Goal: Task Accomplishment & Management: Manage account settings

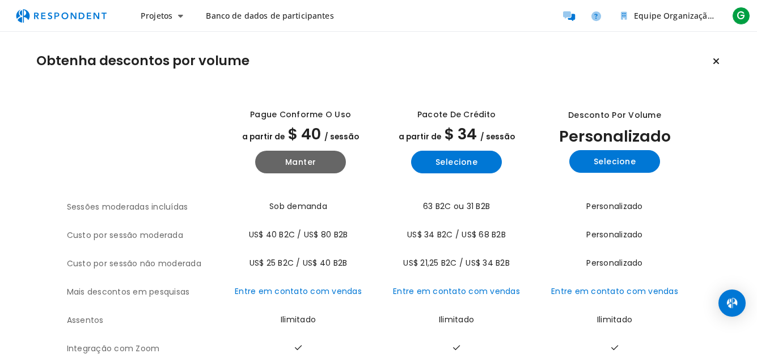
click at [558, 99] on th "Desconto por volume Personalizado Selecione" at bounding box center [613, 142] width 156 height 102
click at [261, 24] on link "Banco de dados de participantes" at bounding box center [270, 16] width 146 height 20
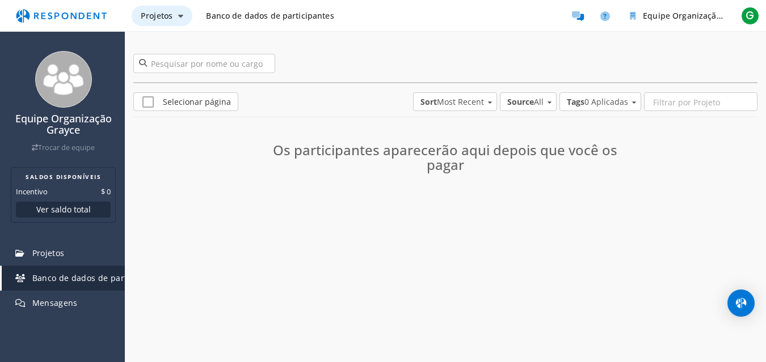
click at [149, 12] on font "Projetos" at bounding box center [157, 15] width 32 height 11
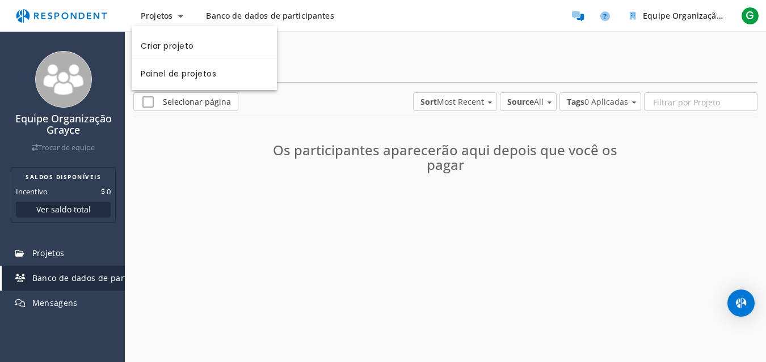
click at [237, 17] on md-backdrop at bounding box center [383, 181] width 766 height 362
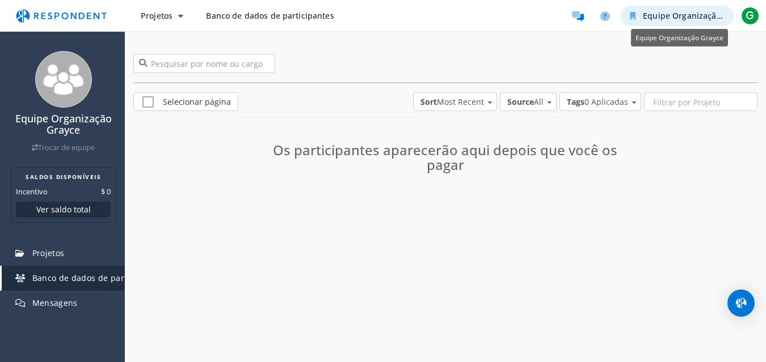
click at [647, 9] on button "Equipe Organização Grayce" at bounding box center [677, 16] width 113 height 20
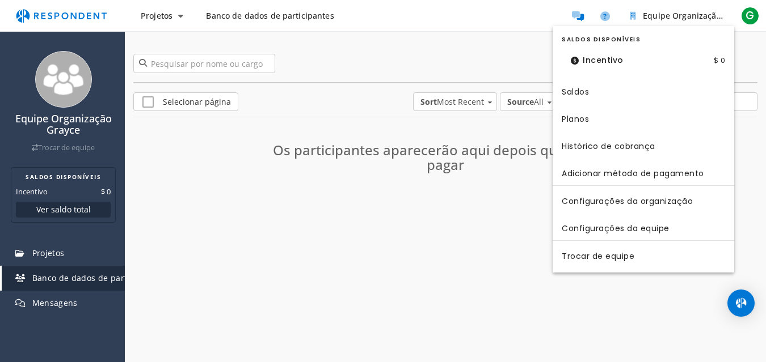
click at [605, 15] on md-backdrop at bounding box center [383, 181] width 766 height 362
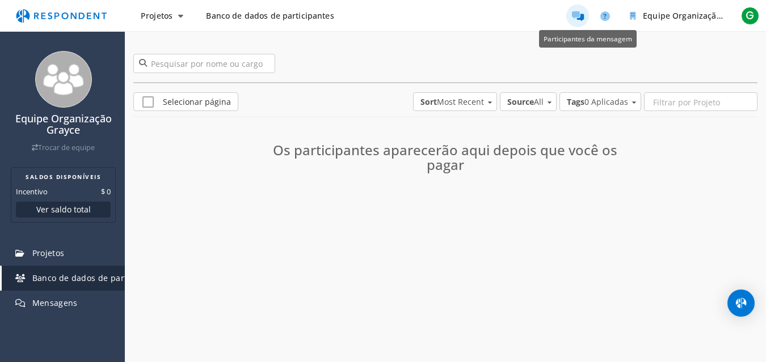
click at [579, 13] on icon "Participantes da mensagem" at bounding box center [578, 16] width 12 height 10
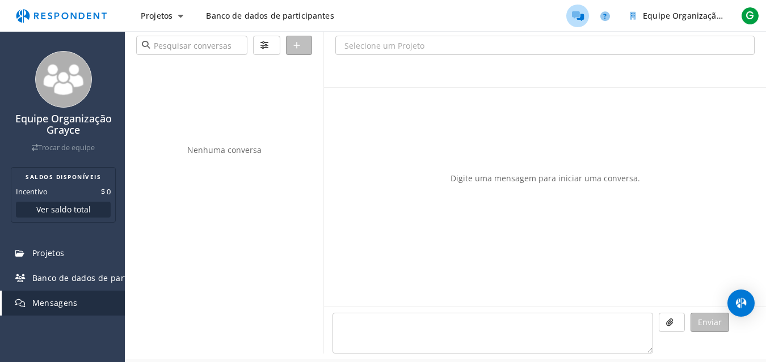
click at [62, 16] on img "Navegação principal" at bounding box center [61, 16] width 104 height 22
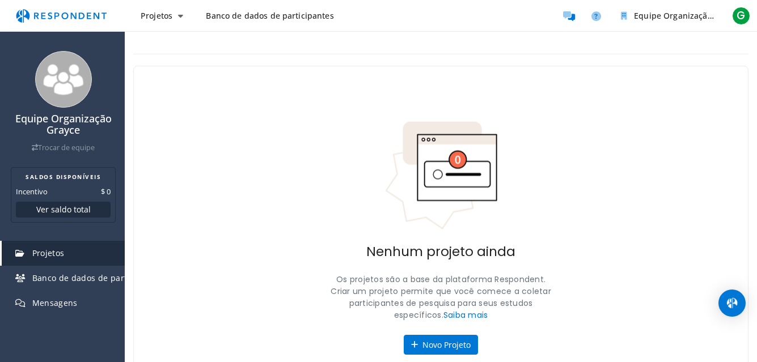
click at [62, 16] on img "Navegação principal" at bounding box center [61, 16] width 104 height 22
click at [744, 13] on font "G" at bounding box center [741, 15] width 9 height 15
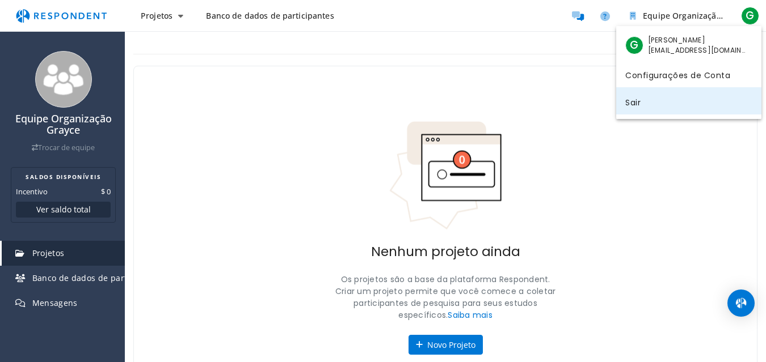
click at [639, 104] on font "Sair" at bounding box center [632, 101] width 15 height 11
